Goal: Find specific page/section: Find specific page/section

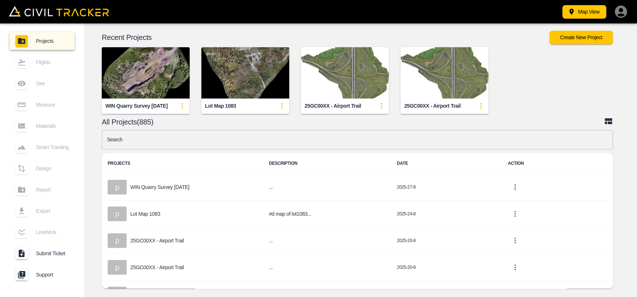
click at [212, 142] on input "text" at bounding box center [357, 139] width 511 height 19
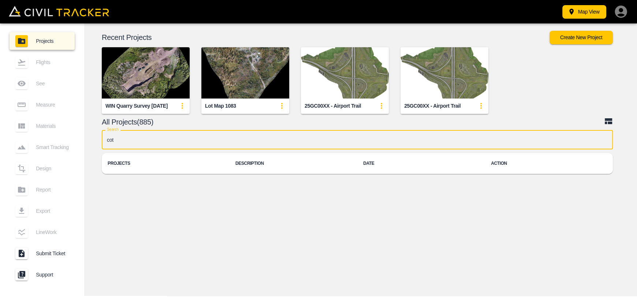
type input "cot"
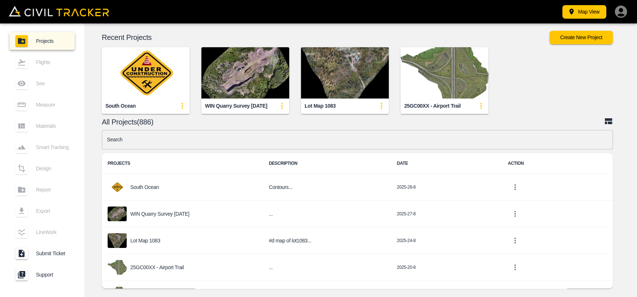
click at [262, 141] on input "text" at bounding box center [357, 139] width 511 height 19
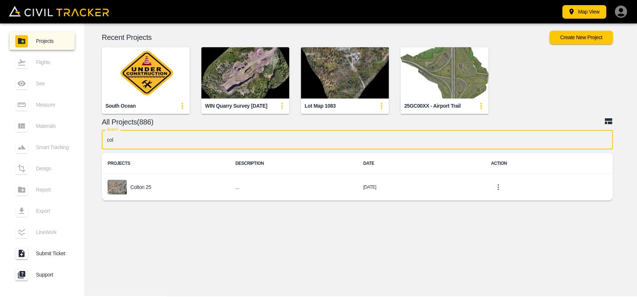
type input "colt"
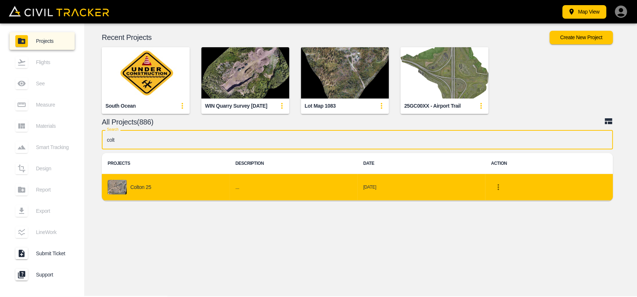
click at [130, 189] on div "Colton 25" at bounding box center [166, 187] width 116 height 15
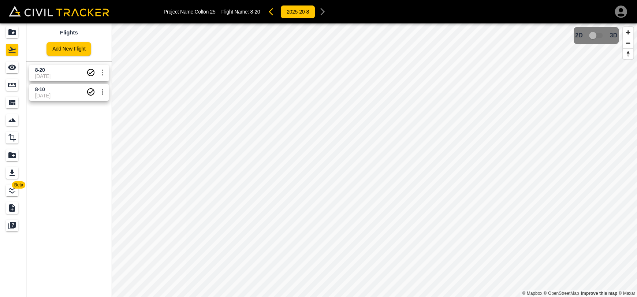
drag, startPoint x: 44, startPoint y: 76, endPoint x: 35, endPoint y: 81, distance: 10.1
click at [44, 76] on span "[DATE]" at bounding box center [60, 76] width 51 height 6
click at [12, 89] on div "Measure" at bounding box center [12, 85] width 12 height 12
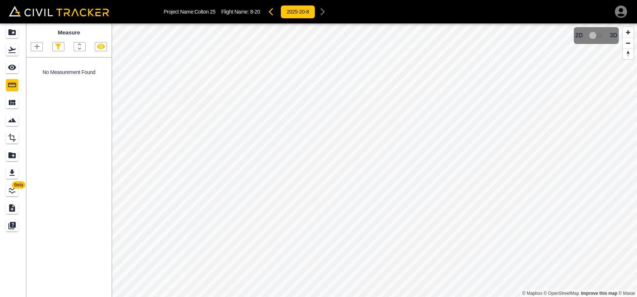
click at [273, 13] on icon "button" at bounding box center [271, 11] width 4 height 7
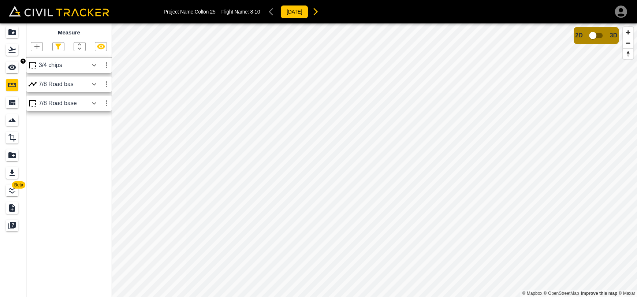
click at [18, 70] on div "See" at bounding box center [12, 68] width 12 height 12
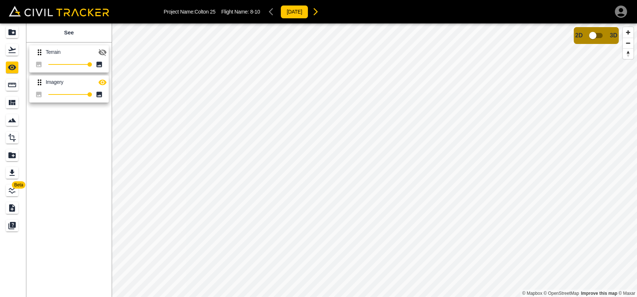
click at [105, 53] on icon "button" at bounding box center [103, 52] width 8 height 7
click at [106, 84] on icon "button" at bounding box center [102, 82] width 9 height 9
click at [592, 38] on input "checkbox" at bounding box center [593, 36] width 42 height 14
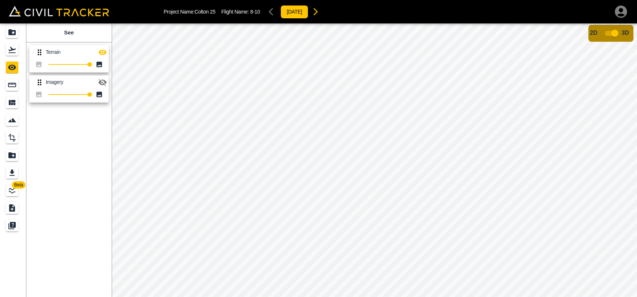
click at [607, 32] on input "checkbox" at bounding box center [615, 33] width 42 height 14
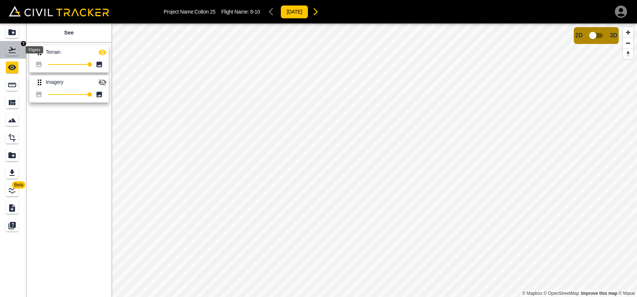
click at [13, 53] on icon "Flights" at bounding box center [11, 50] width 7 height 6
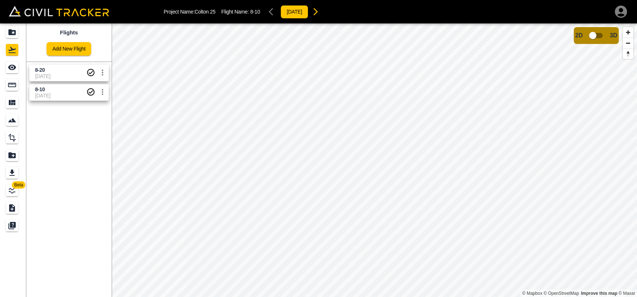
click at [51, 75] on span "[DATE]" at bounding box center [60, 76] width 51 height 6
click at [16, 69] on div "See" at bounding box center [12, 68] width 12 height 12
